Goal: Task Accomplishment & Management: Manage account settings

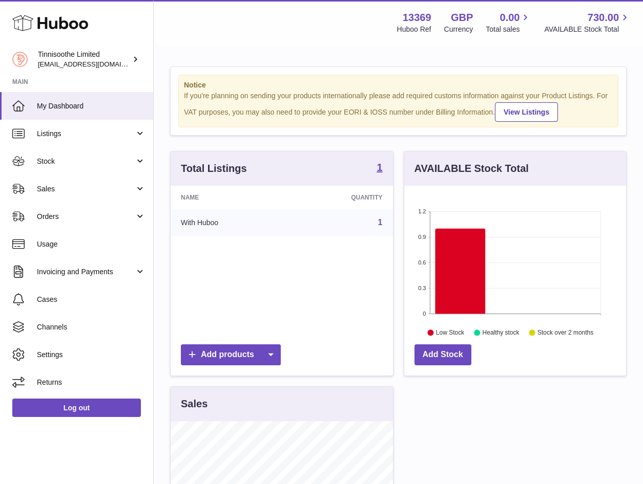
scroll to position [160, 226]
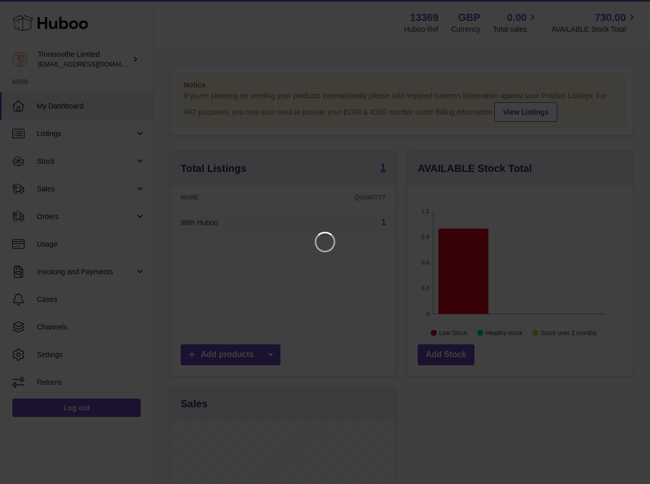
click at [51, 189] on iframe at bounding box center [324, 241] width 609 height 443
click at [623, 7] on icon "Close" at bounding box center [623, 9] width 12 height 12
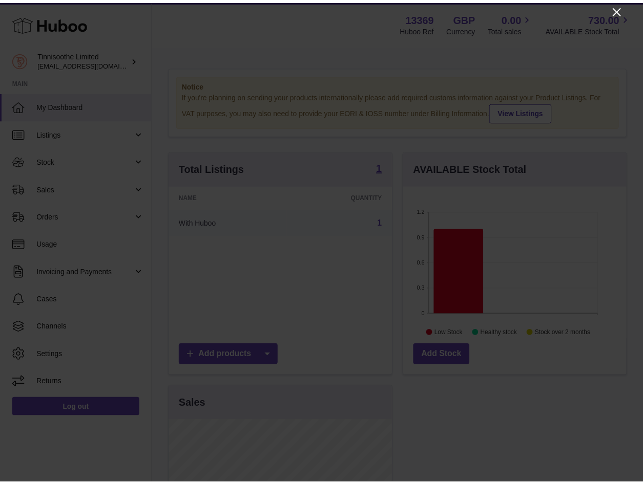
scroll to position [511809, 511747]
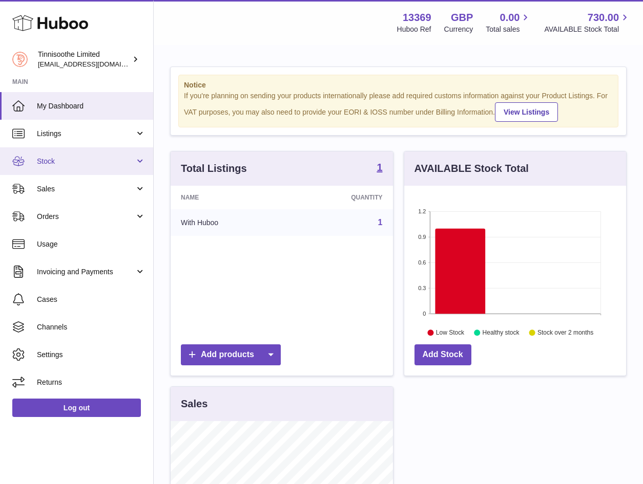
click at [56, 160] on span "Stock" at bounding box center [86, 162] width 98 height 10
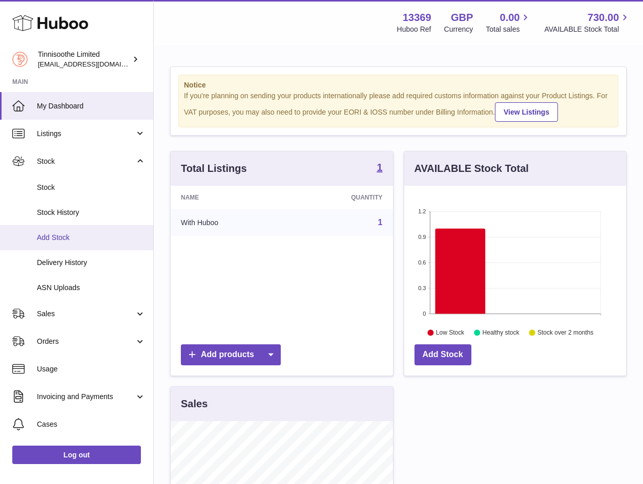
click at [58, 237] on span "Add Stock" at bounding box center [91, 238] width 109 height 10
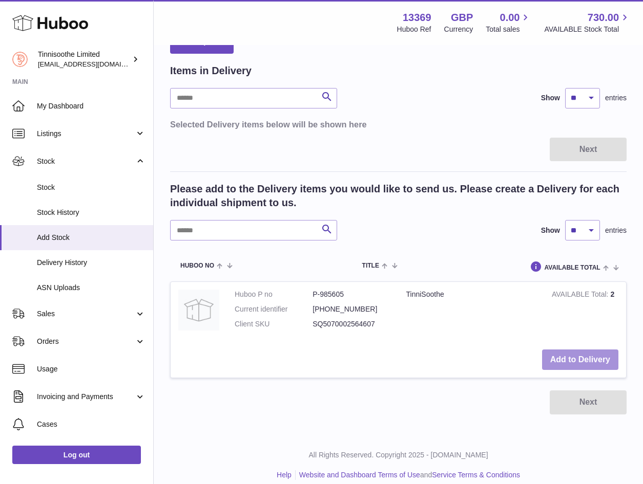
scroll to position [87, 0]
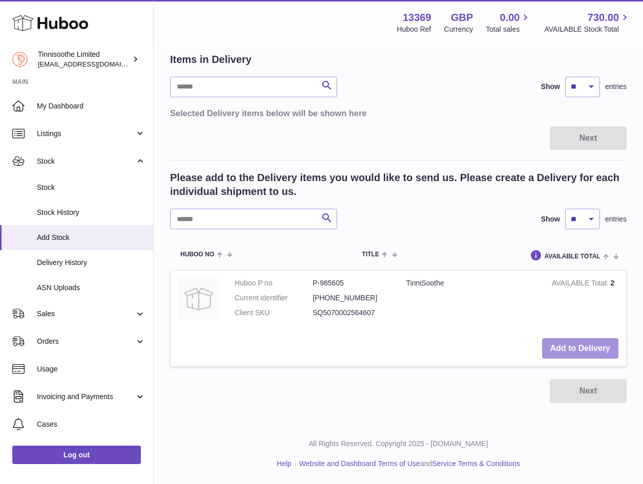
click at [582, 350] on button "Add to Delivery" at bounding box center [580, 348] width 76 height 21
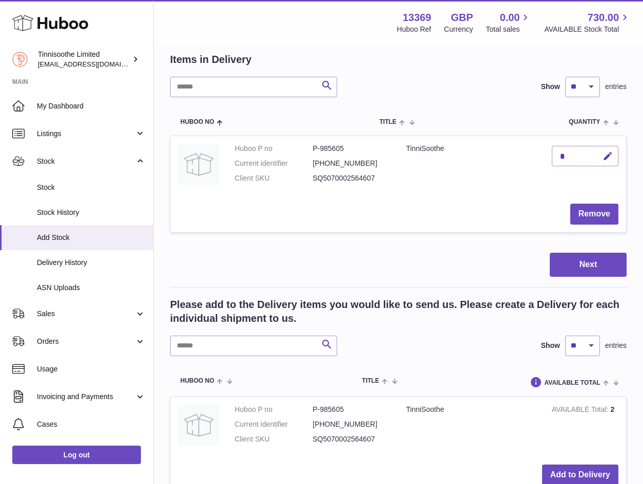
click at [576, 156] on div "*" at bounding box center [584, 156] width 67 height 20
click at [607, 156] on icon "button" at bounding box center [607, 156] width 11 height 11
drag, startPoint x: 569, startPoint y: 155, endPoint x: 550, endPoint y: 153, distance: 19.1
click at [550, 153] on td "*" at bounding box center [585, 166] width 82 height 60
type input "**"
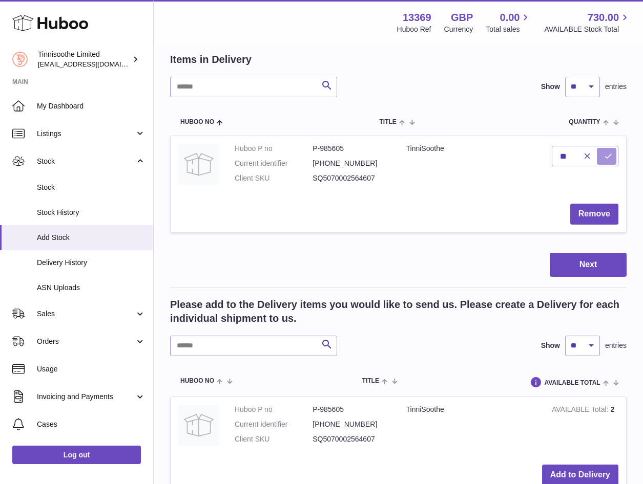
click at [605, 156] on icon "submit" at bounding box center [607, 156] width 9 height 9
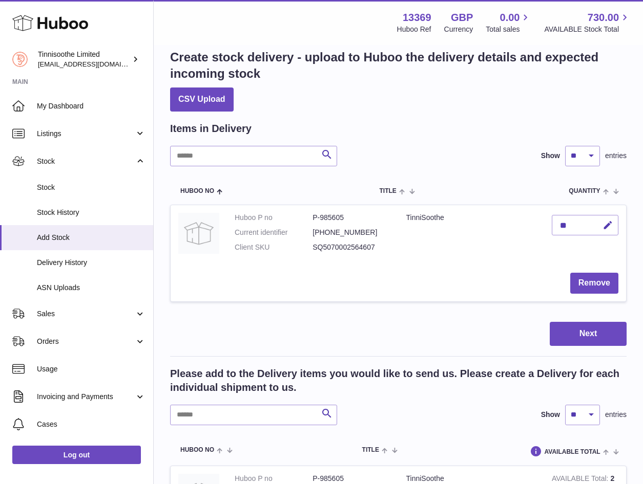
scroll to position [8, 0]
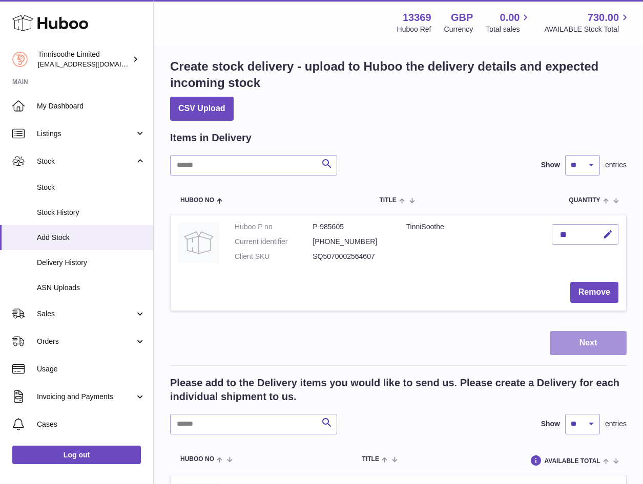
click at [583, 340] on button "Next" at bounding box center [587, 343] width 77 height 24
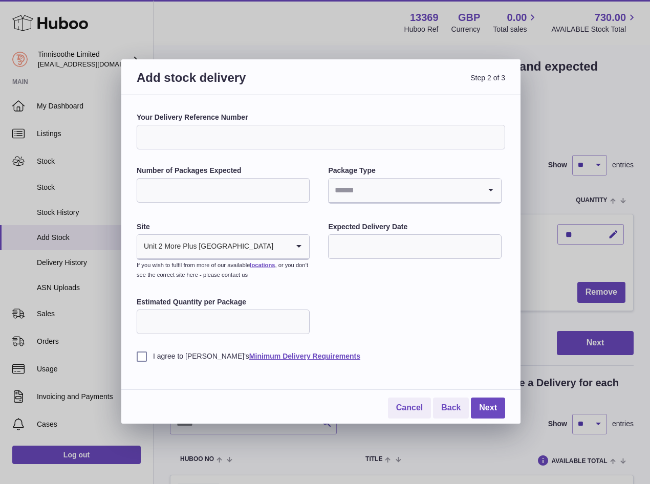
click at [261, 134] on input "Your Delivery Reference Number" at bounding box center [321, 137] width 369 height 25
click at [159, 137] on input "**********" at bounding box center [321, 137] width 369 height 25
type input "**********"
click at [216, 190] on input "Number of Packages Expected" at bounding box center [223, 190] width 173 height 25
type input "*"
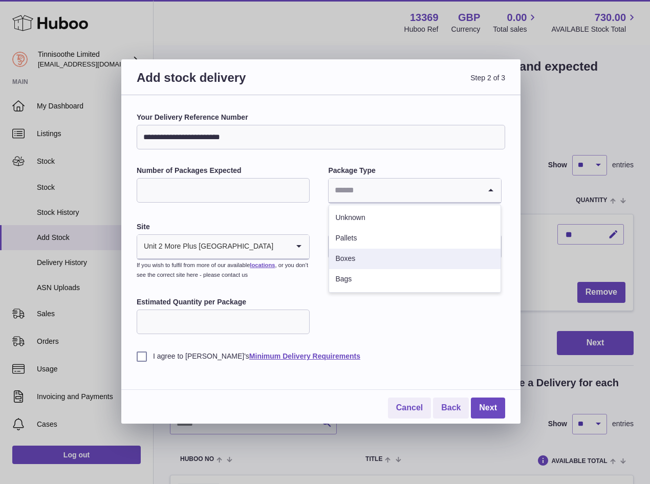
click at [353, 260] on li "Boxes" at bounding box center [414, 259] width 171 height 20
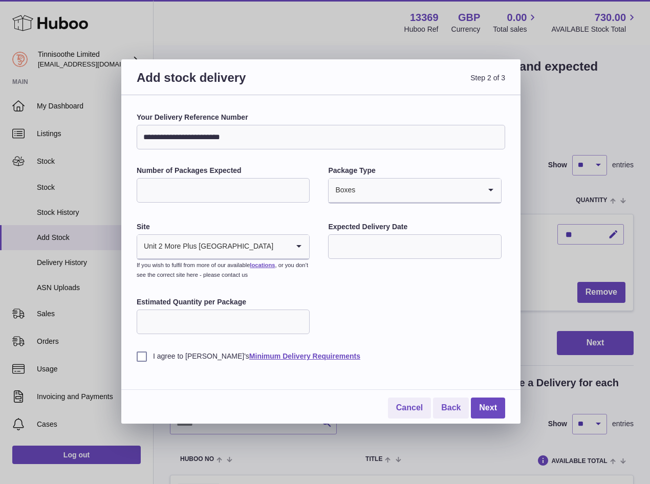
click at [301, 246] on icon "Search for option" at bounding box center [299, 247] width 20 height 24
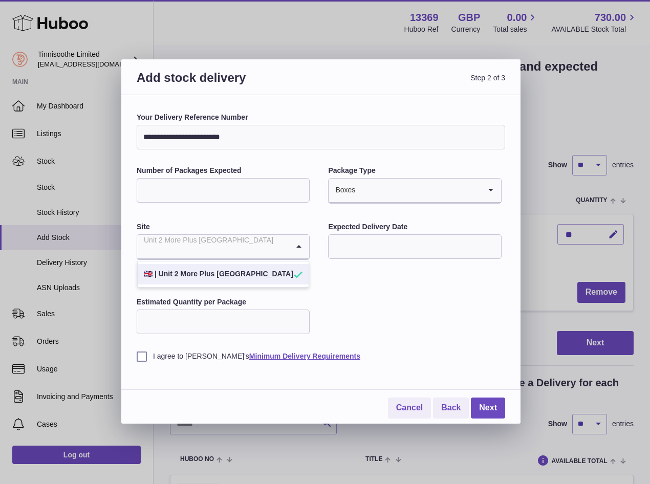
click at [301, 246] on icon "Search for option" at bounding box center [299, 247] width 20 height 24
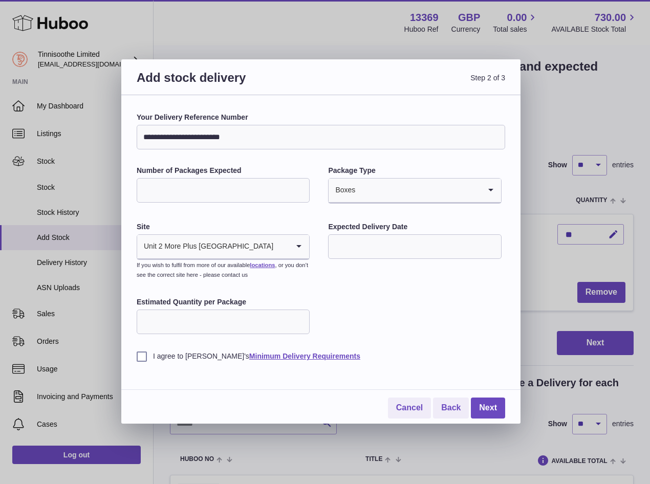
click at [368, 293] on div "**********" at bounding box center [321, 237] width 369 height 249
click at [404, 253] on input "text" at bounding box center [414, 246] width 173 height 25
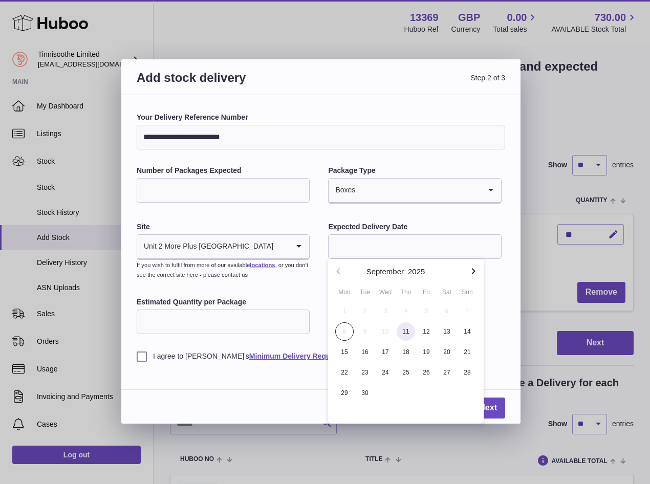
click at [408, 332] on span "11" at bounding box center [406, 332] width 18 height 18
type input "**********"
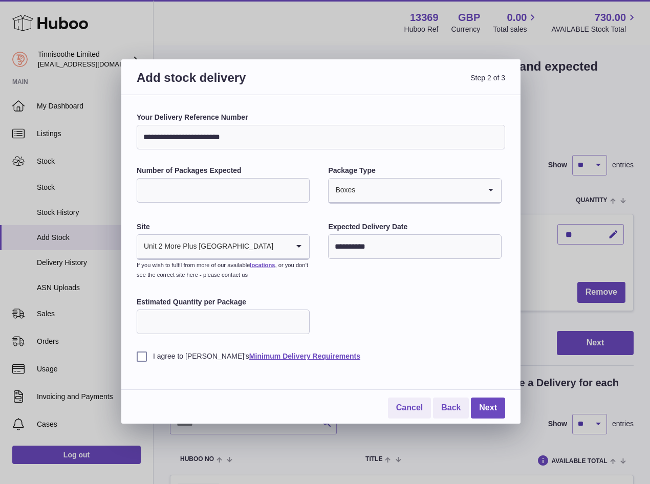
click at [212, 318] on input "Estimated Quantity per Package" at bounding box center [223, 322] width 173 height 25
type input "**"
click at [134, 365] on div "**********" at bounding box center [320, 259] width 399 height 329
click at [141, 358] on label "I agree to [PERSON_NAME]'s Minimum Delivery Requirements" at bounding box center [321, 357] width 369 height 10
click at [491, 407] on link "Next" at bounding box center [488, 408] width 34 height 21
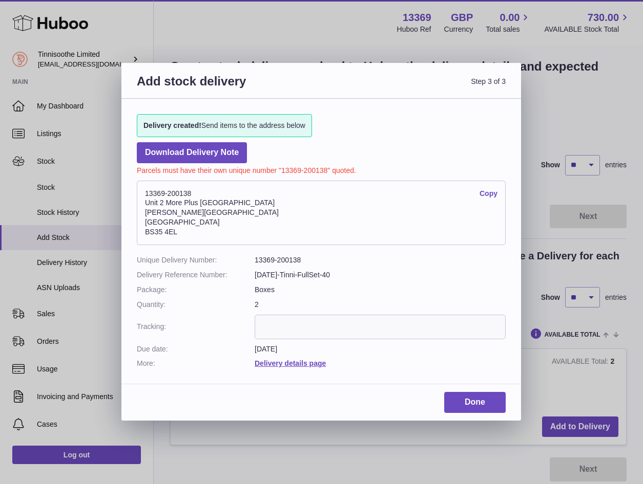
drag, startPoint x: 186, startPoint y: 235, endPoint x: 140, endPoint y: 233, distance: 46.6
click at [140, 233] on address "13369-200138 Copy [STREET_ADDRESS][PERSON_NAME]" at bounding box center [321, 213] width 369 height 65
copy address "BS35 4EL"
click at [491, 194] on link "Copy" at bounding box center [488, 194] width 18 height 10
copy address "BS35 4EL"
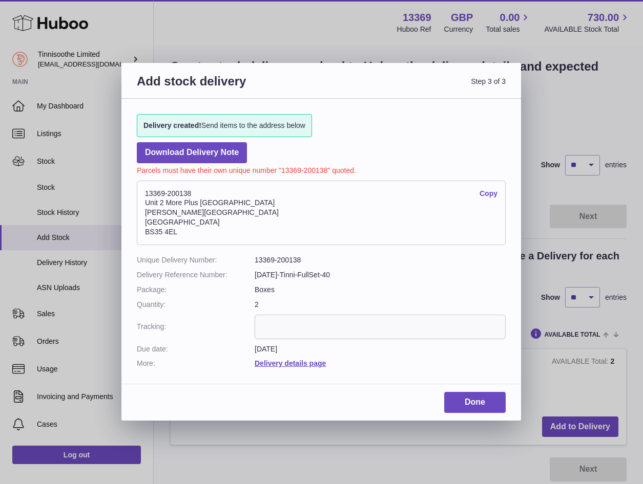
drag, startPoint x: 346, startPoint y: 275, endPoint x: 246, endPoint y: 271, distance: 100.4
click at [246, 271] on dl "Unique Delivery Number: 13369-200138 Delivery Reference Number: [DATE]-Tinni-Fu…" at bounding box center [321, 311] width 369 height 113
copy dl "[DATE]-Tinni-FullSet-40"
click at [474, 402] on link "Done" at bounding box center [474, 402] width 61 height 21
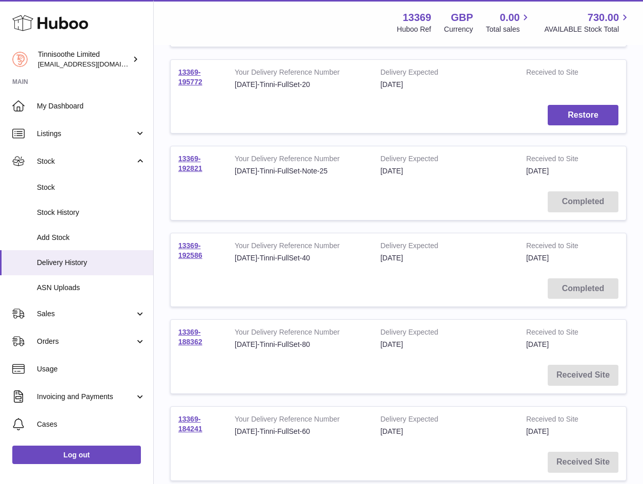
scroll to position [473, 0]
